Goal: Transaction & Acquisition: Subscribe to service/newsletter

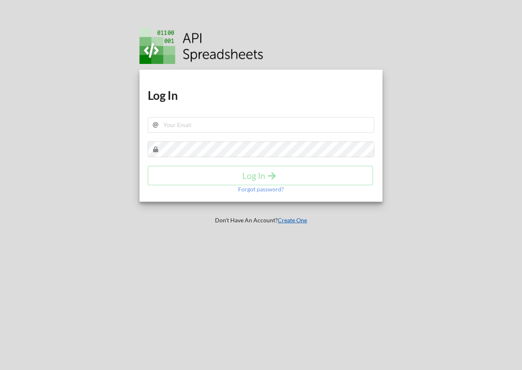
click at [289, 220] on link "Create One" at bounding box center [292, 220] width 29 height 7
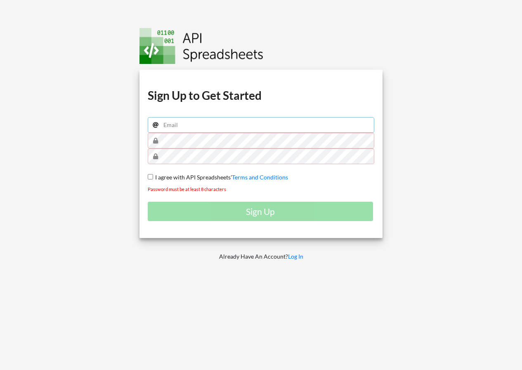
click at [207, 125] on input "email" at bounding box center [261, 125] width 227 height 16
type input "saifisthetic@gmail.com"
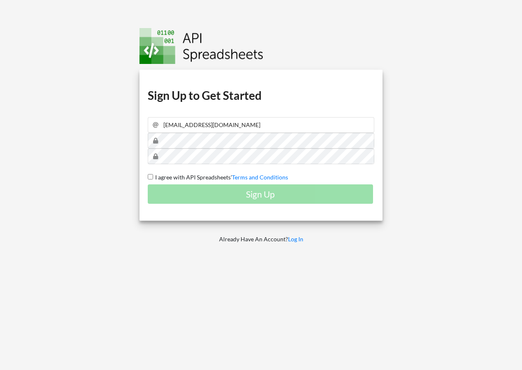
click at [191, 180] on span "I agree with API Spreadsheets'" at bounding box center [192, 177] width 79 height 7
click at [153, 180] on input "I agree with API Spreadsheets' Terms and Conditions" at bounding box center [150, 176] width 5 height 5
checkbox input "true"
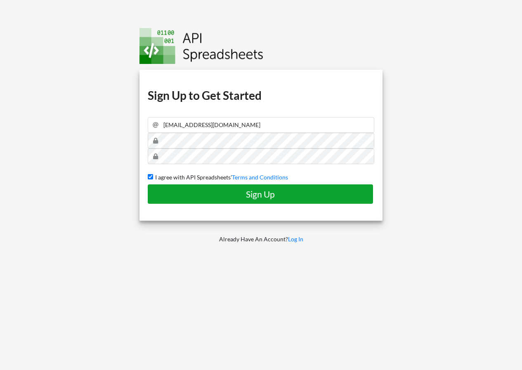
click at [216, 194] on h4 "Sign Up" at bounding box center [260, 194] width 208 height 10
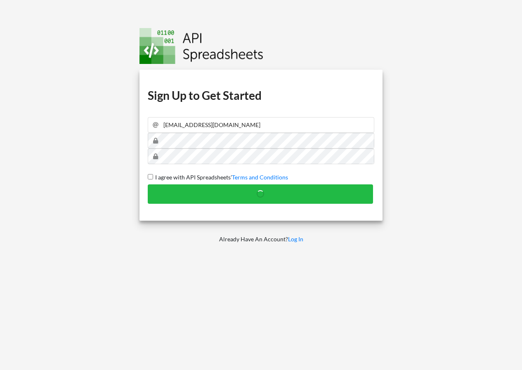
checkbox input "false"
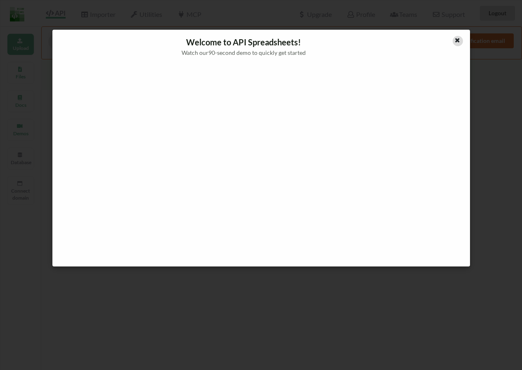
click at [456, 42] on icon at bounding box center [457, 39] width 7 height 6
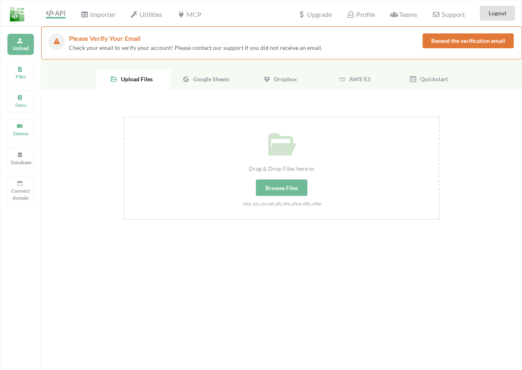
click at [277, 184] on div "Browse Files" at bounding box center [282, 188] width 52 height 17
click at [124, 117] on input "Drag & Drop Files here or Browse Files .xlsx,.xls,.csv,.txt,.xlt,.xlm,.xlsm,.xl…" at bounding box center [124, 117] width 0 height 0
click at [218, 80] on span "Google Sheets" at bounding box center [210, 79] width 40 height 7
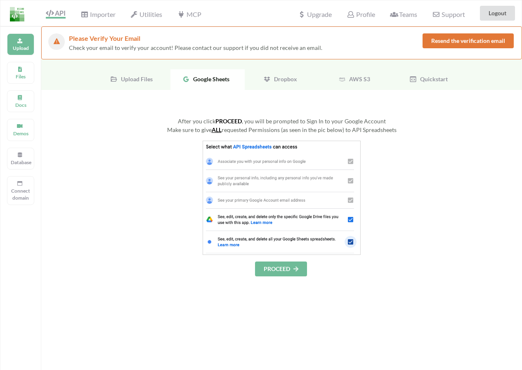
click at [278, 272] on button "PROCEED" at bounding box center [281, 269] width 52 height 15
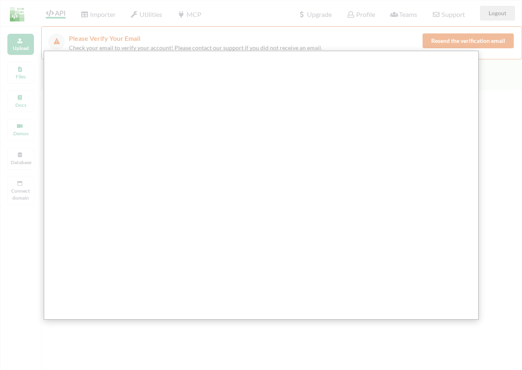
click at [232, 336] on div at bounding box center [264, 253] width 528 height 507
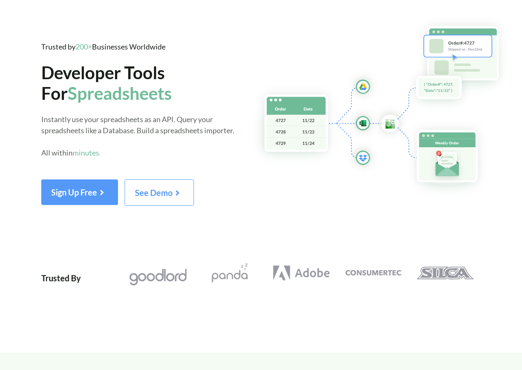
scroll to position [26, 0]
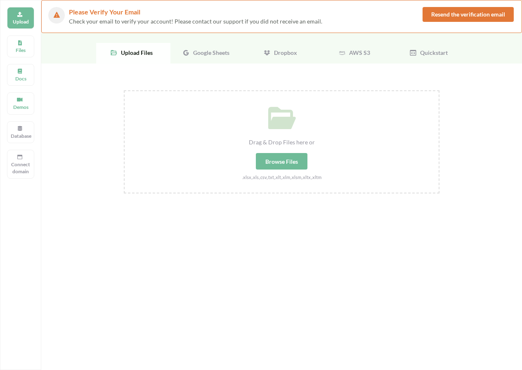
click at [182, 55] on icon at bounding box center [185, 52] width 7 height 7
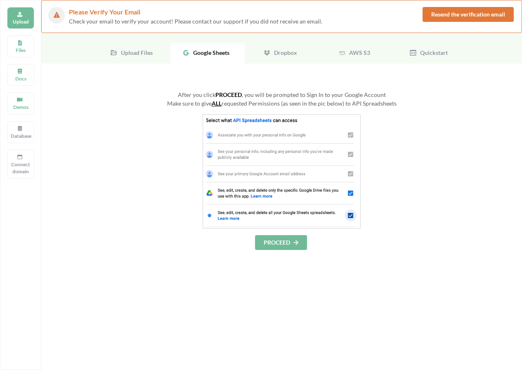
click at [286, 240] on button "PROCEED" at bounding box center [281, 242] width 52 height 15
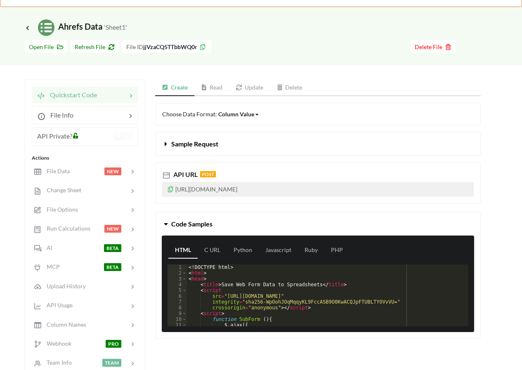
scroll to position [109, 0]
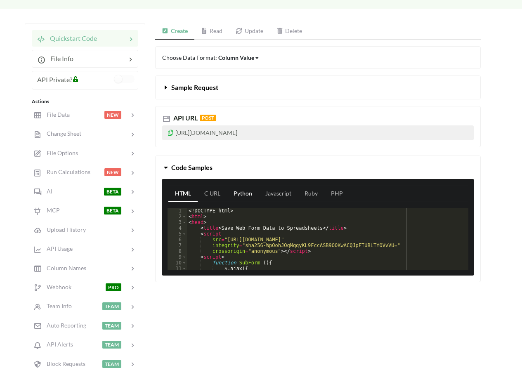
click at [240, 196] on link "Python" at bounding box center [243, 194] width 32 height 17
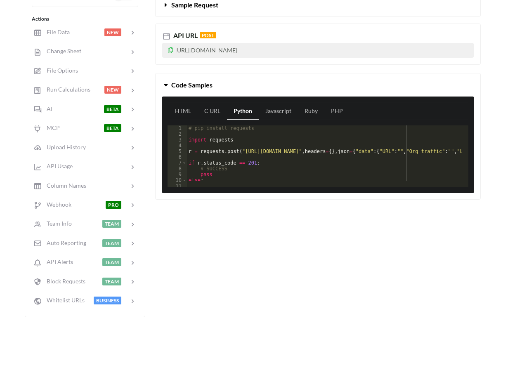
scroll to position [0, 0]
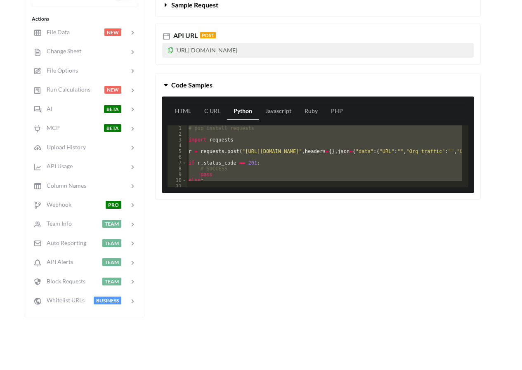
click at [243, 159] on div "# pip install requests import requests r = requests . post ( "https://api.apisp…" at bounding box center [324, 153] width 275 height 56
